Goal: Information Seeking & Learning: Compare options

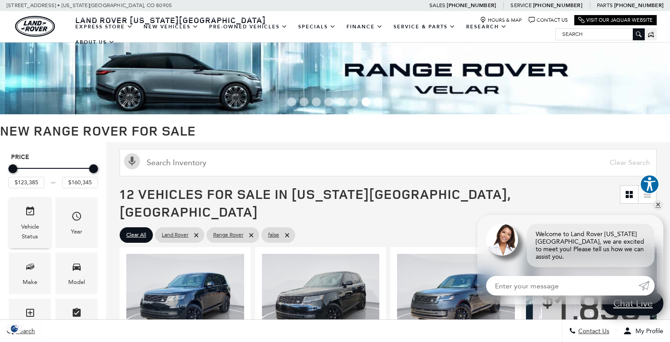
click at [29, 222] on span "Vehicle" at bounding box center [30, 213] width 11 height 18
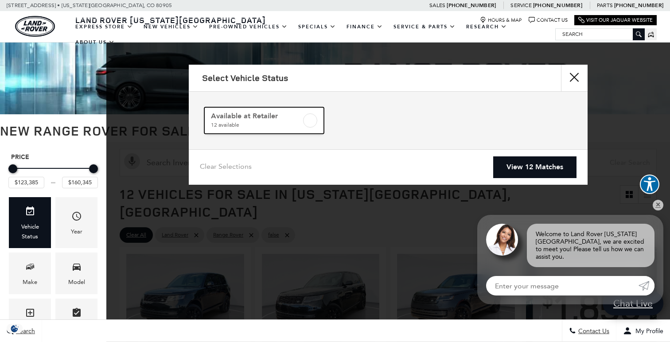
click at [311, 120] on label at bounding box center [310, 120] width 14 height 14
checkbox input "true"
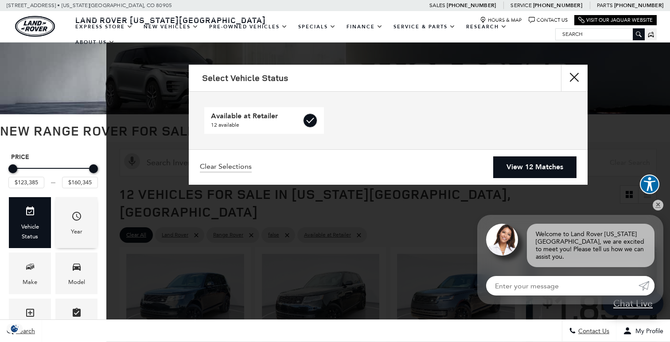
click at [85, 218] on div "Year" at bounding box center [76, 222] width 42 height 51
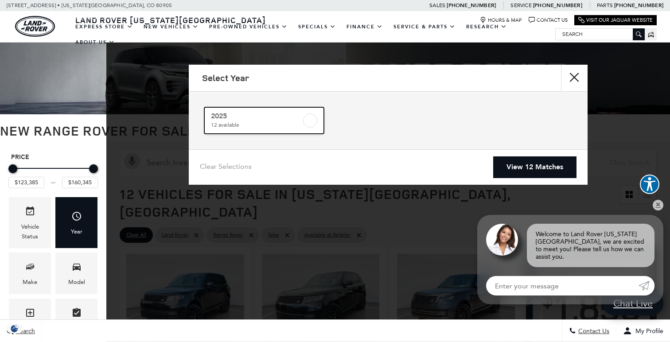
click at [312, 120] on label at bounding box center [310, 120] width 14 height 14
checkbox input "true"
click at [31, 271] on icon "Make" at bounding box center [30, 266] width 11 height 11
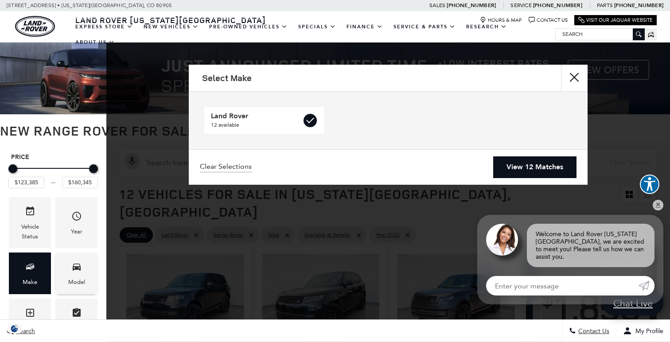
click at [79, 278] on div "Model" at bounding box center [76, 282] width 17 height 10
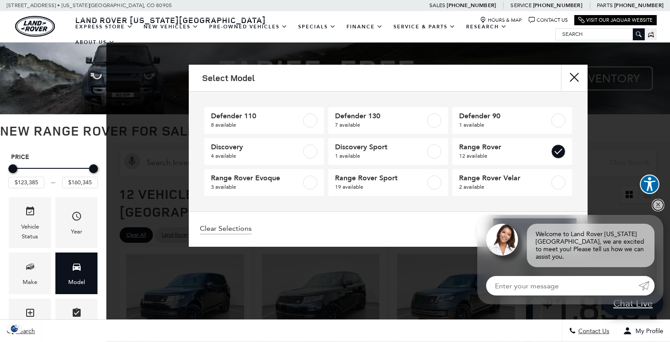
click at [659, 210] on link "✕" at bounding box center [658, 205] width 11 height 11
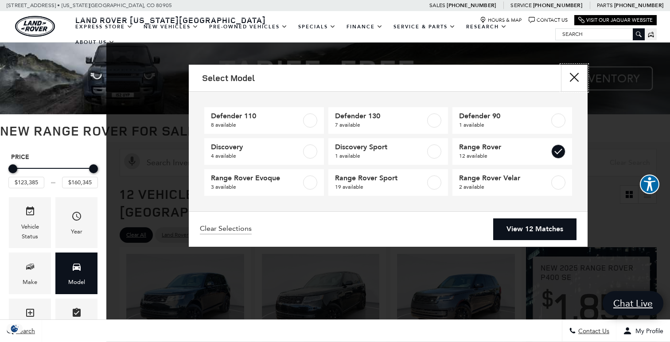
click at [579, 73] on button "Close" at bounding box center [574, 78] width 27 height 27
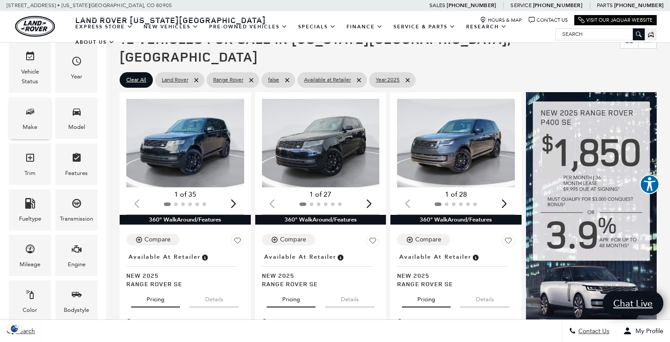
scroll to position [179, 0]
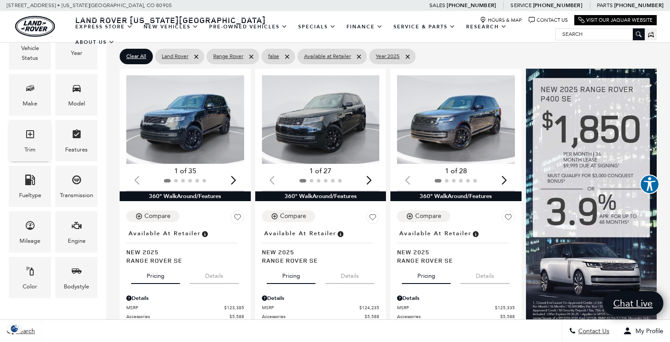
click at [26, 127] on span "Trim" at bounding box center [30, 136] width 11 height 18
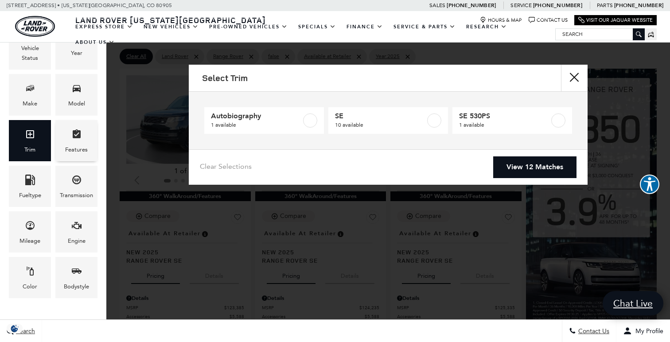
click at [77, 145] on div "Features" at bounding box center [76, 150] width 23 height 10
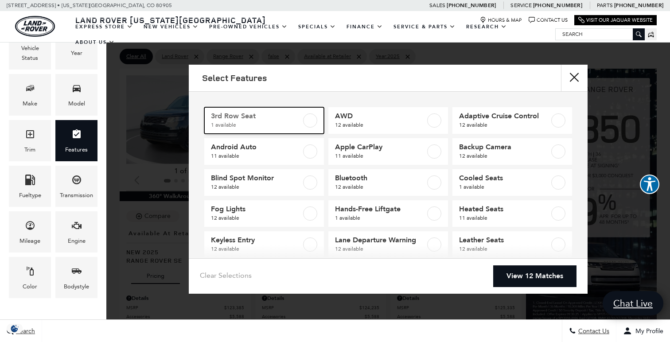
click at [309, 121] on label at bounding box center [310, 120] width 14 height 14
type input "$160,345"
checkbox input "true"
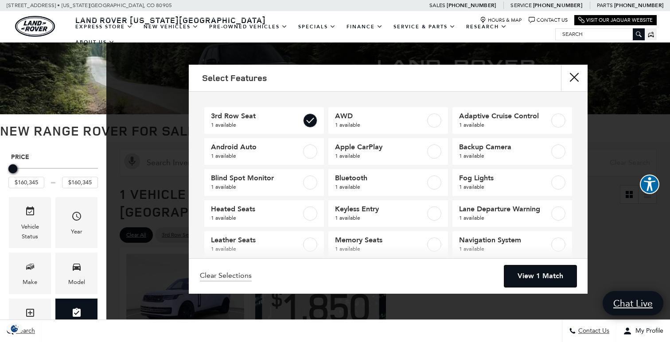
click at [538, 280] on link "View 1 Match" at bounding box center [540, 276] width 72 height 22
